Goal: Task Accomplishment & Management: Manage account settings

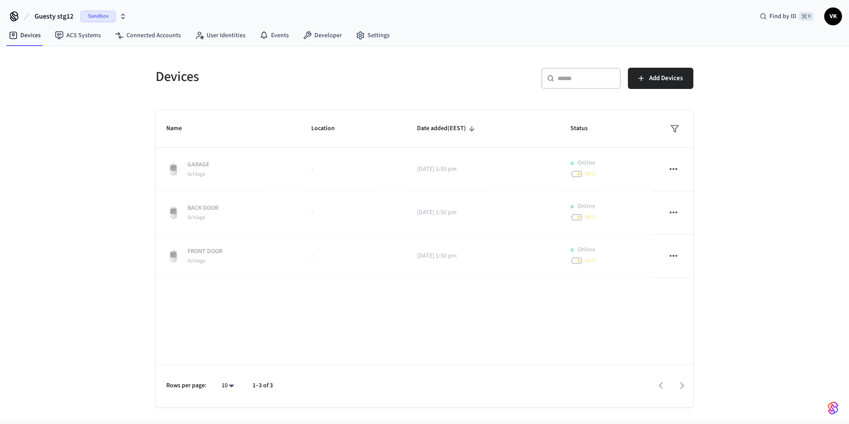
click at [120, 14] on icon "button" at bounding box center [122, 16] width 7 height 7
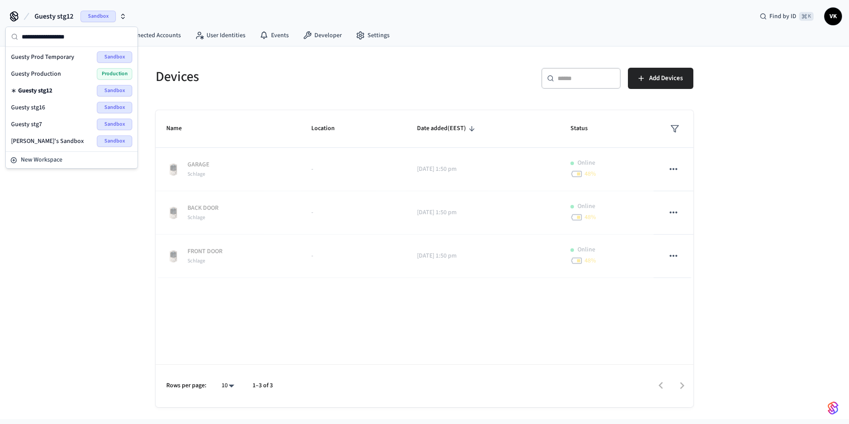
click at [44, 72] on span "Guesty Production" at bounding box center [36, 73] width 50 height 9
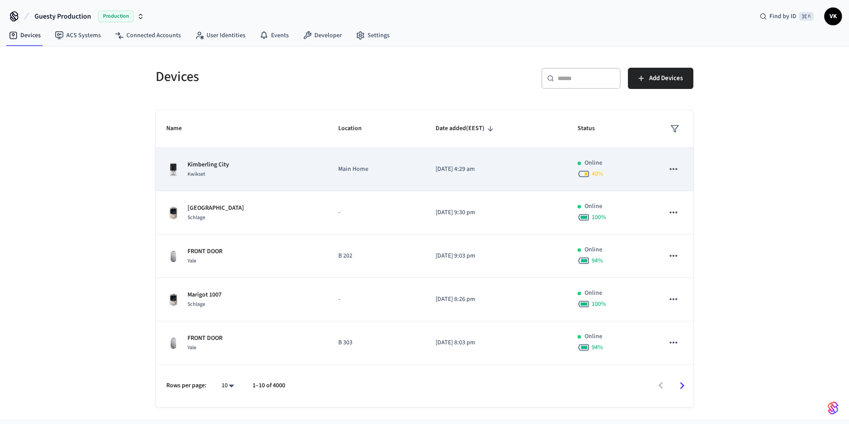
click at [256, 164] on div "Kimberling City Kwikset" at bounding box center [241, 169] width 151 height 19
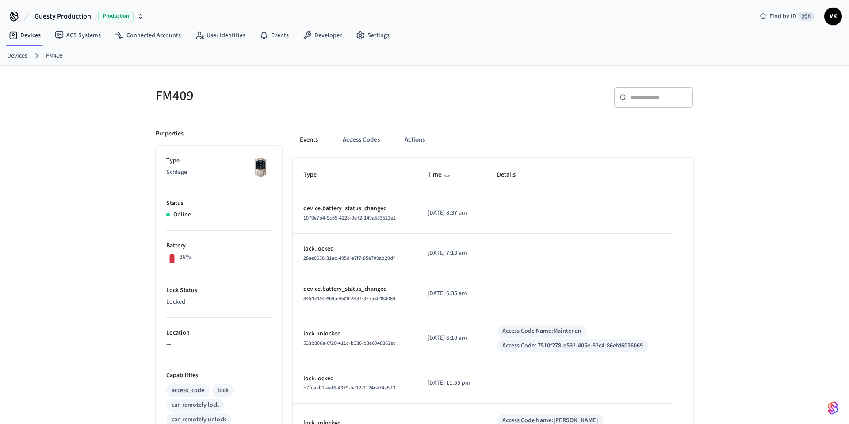
scroll to position [38, 0]
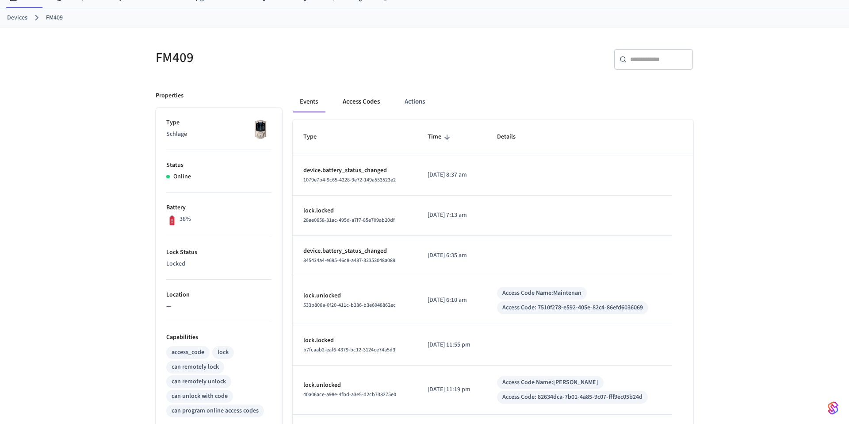
click at [364, 108] on button "Access Codes" at bounding box center [361, 101] width 51 height 21
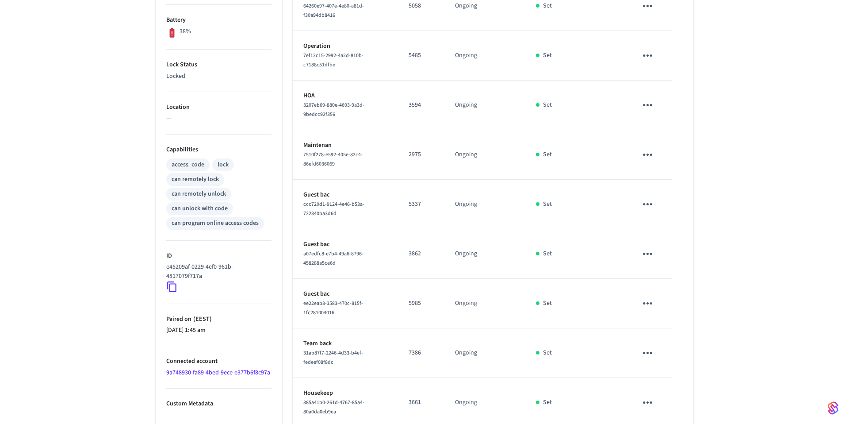
scroll to position [322, 0]
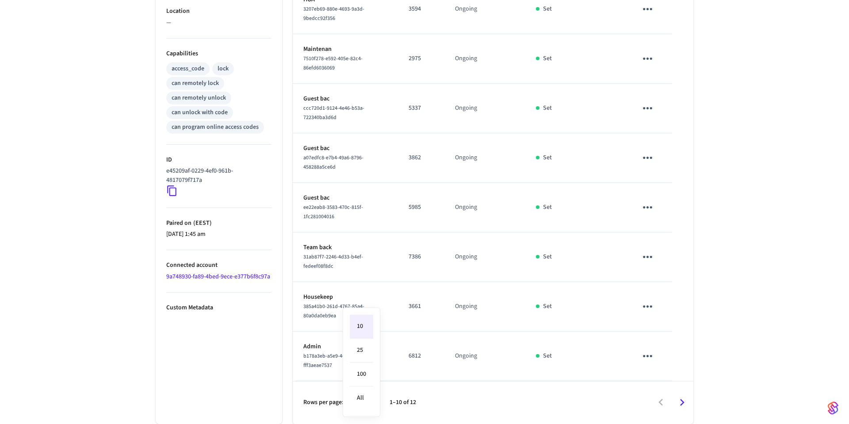
click at [362, 401] on body "Guesty Production Production Find by ID ⌘ K VK Devices ACS Systems Connected Ac…" at bounding box center [424, 50] width 849 height 745
click at [363, 348] on li "25" at bounding box center [361, 350] width 23 height 24
type input "**"
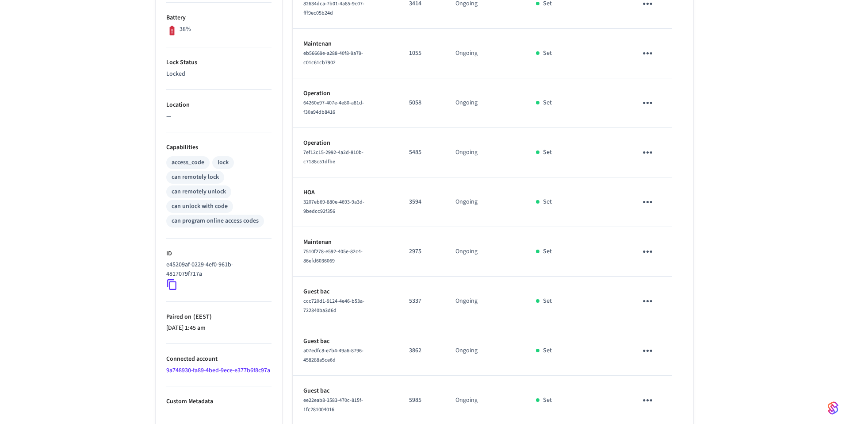
scroll to position [77, 0]
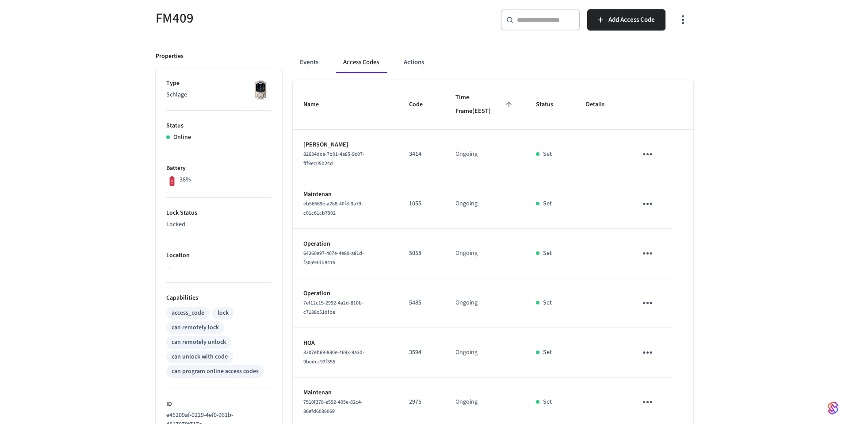
click at [645, 253] on icon "sticky table" at bounding box center [647, 253] width 9 height 2
click at [735, 215] on div at bounding box center [424, 212] width 849 height 424
click at [418, 252] on p "5058" at bounding box center [421, 253] width 25 height 9
drag, startPoint x: 345, startPoint y: 264, endPoint x: 295, endPoint y: 253, distance: 51.7
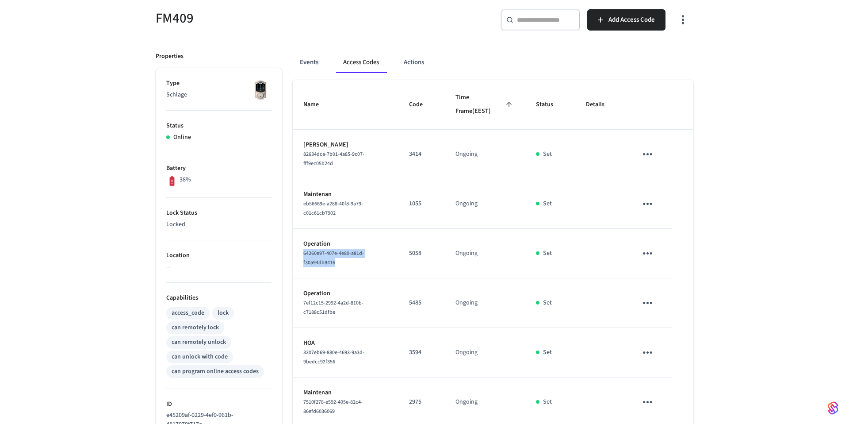
click at [295, 253] on td "Operation 64260e97-407e-4e80-a81d-f30a94db8416" at bounding box center [346, 254] width 106 height 50
copy span "64260e97-407e-4e80-a81d-f30a94db8416"
click at [745, 192] on div "FM409 ​ ​ Add Access Code Properties Type Schlage Status Online Battery 38% Loc…" at bounding box center [424, 377] width 849 height 779
drag, startPoint x: 342, startPoint y: 261, endPoint x: 298, endPoint y: 253, distance: 45.0
click at [298, 253] on td "Operation 64260e97-407e-4e80-a81d-f30a94db8416" at bounding box center [346, 254] width 106 height 50
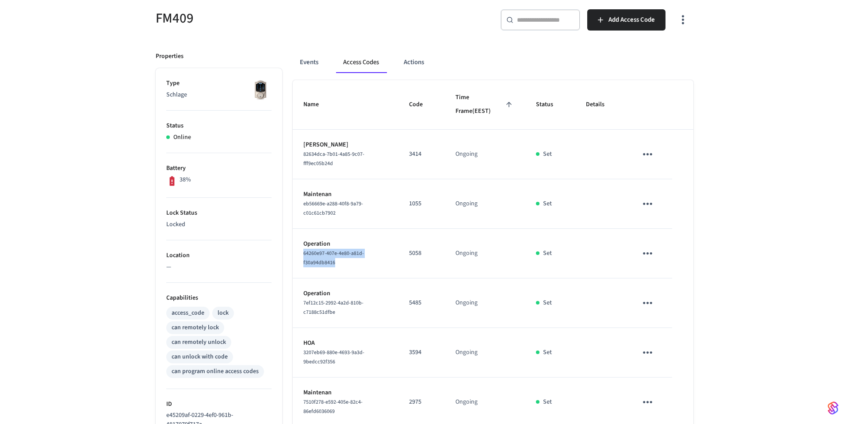
copy span "64260e97-407e-4e80-a81d-f30a94db8416"
click at [343, 266] on div "64260e97-407e-4e80-a81d-f30a94db8416" at bounding box center [345, 258] width 84 height 19
drag, startPoint x: 340, startPoint y: 263, endPoint x: 304, endPoint y: 252, distance: 37.6
click at [304, 252] on div "64260e97-407e-4e80-a81d-f30a94db8416" at bounding box center [345, 258] width 84 height 19
copy span "64260e97-407e-4e80-a81d-f30a94db8416"
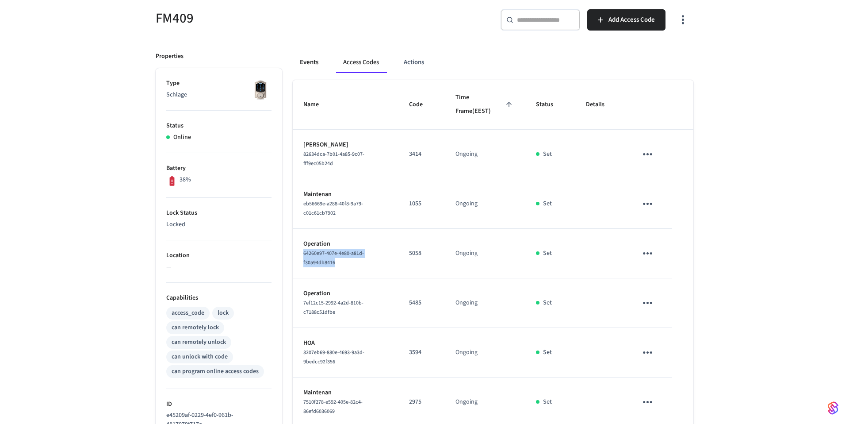
click at [313, 66] on button "Events" at bounding box center [309, 62] width 33 height 21
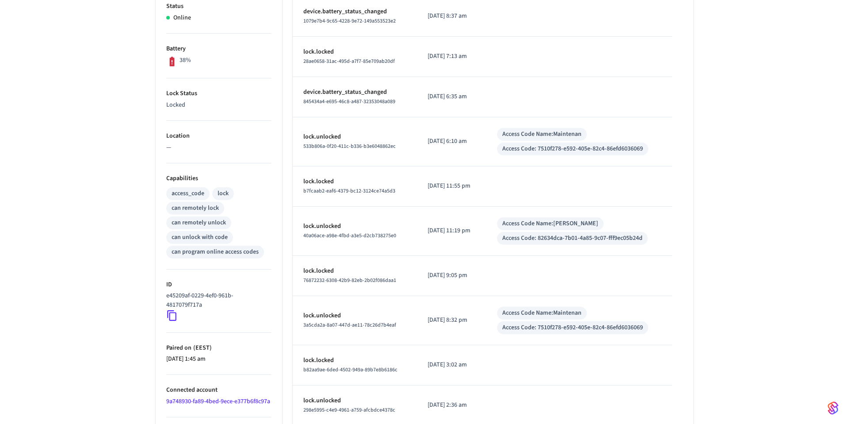
scroll to position [241, 0]
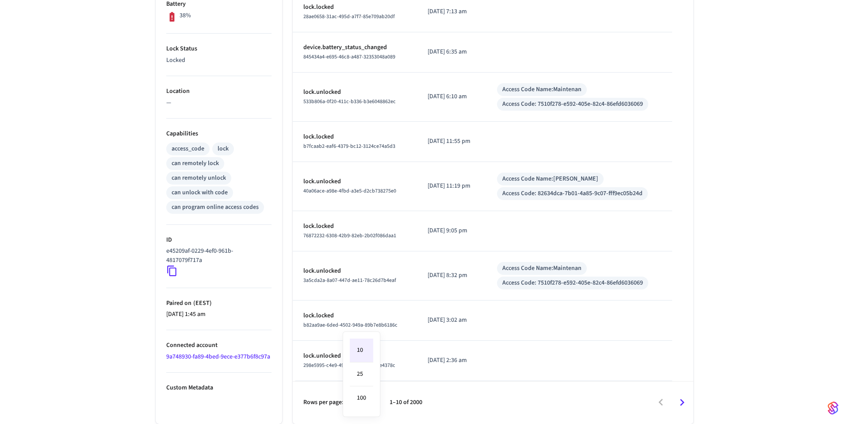
click at [370, 400] on body "Guesty Production Production Find by ID ⌘ K VK Devices ACS Systems Connected Ac…" at bounding box center [424, 91] width 849 height 665
click at [360, 400] on li "100" at bounding box center [361, 397] width 23 height 23
type input "***"
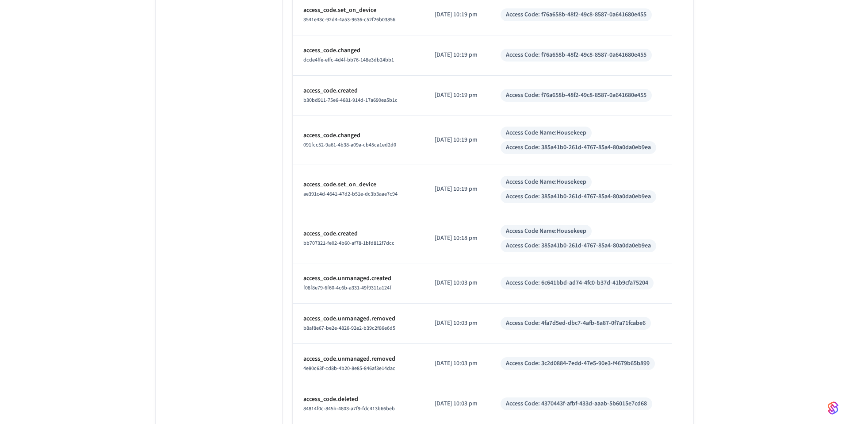
scroll to position [4067, 0]
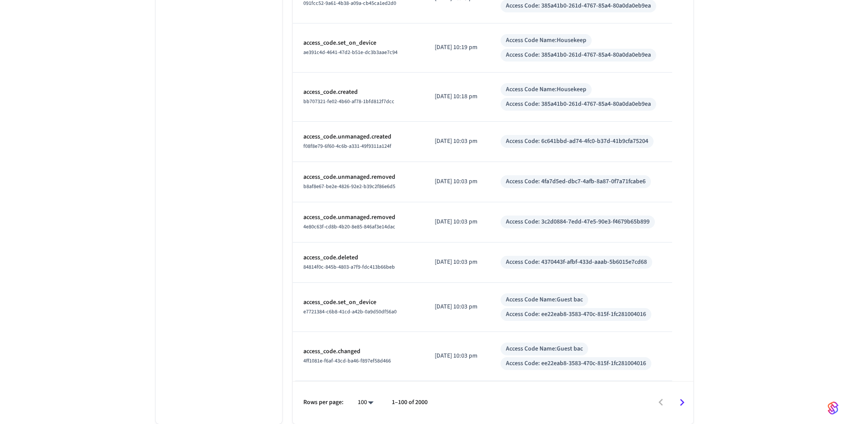
click at [679, 403] on icon "Go to next page" at bounding box center [682, 402] width 14 height 14
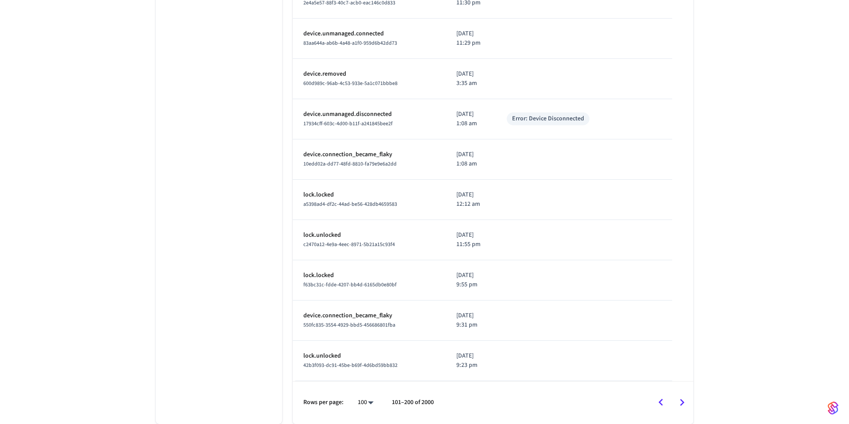
scroll to position [1103, 0]
